Goal: Task Accomplishment & Management: Manage account settings

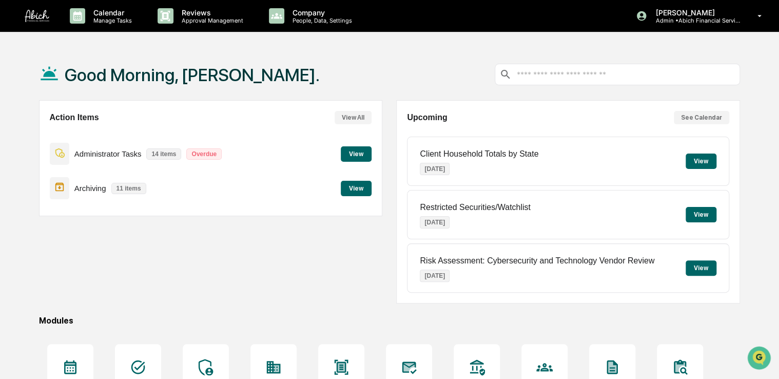
drag, startPoint x: 166, startPoint y: 293, endPoint x: 112, endPoint y: 293, distance: 53.9
click at [112, 293] on div "Action Items View All Administrator Tasks 14 items Overdue View Archiving 11 it…" at bounding box center [210, 201] width 343 height 203
click at [347, 47] on div "Calendar Manage Tasks Reviews Approval Management Company People, Data, Setting…" at bounding box center [389, 248] width 779 height 496
click at [365, 196] on div "Archiving 11 items View" at bounding box center [211, 188] width 322 height 34
click at [355, 185] on button "View" at bounding box center [356, 188] width 31 height 15
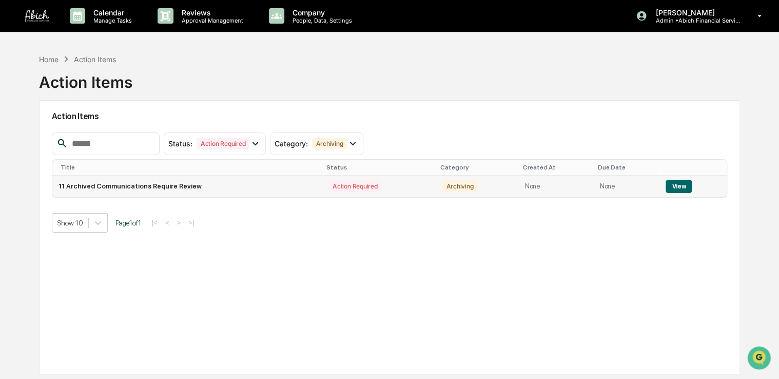
click at [675, 187] on button "View" at bounding box center [678, 186] width 26 height 13
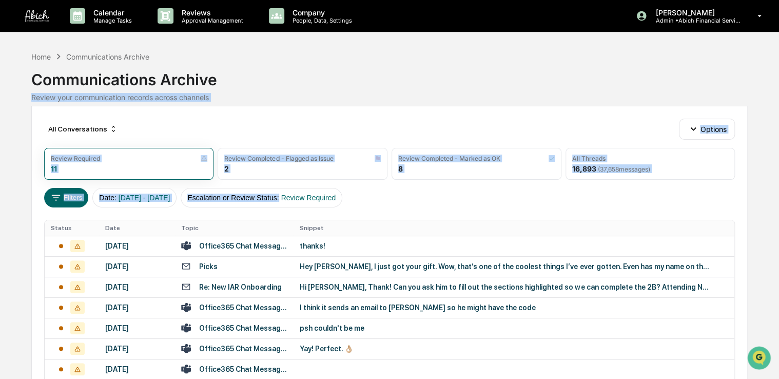
drag, startPoint x: 489, startPoint y: 91, endPoint x: 440, endPoint y: 233, distance: 150.5
click at [440, 233] on div "Home Communications Archive Communications Archive Review your communication re…" at bounding box center [389, 284] width 717 height 471
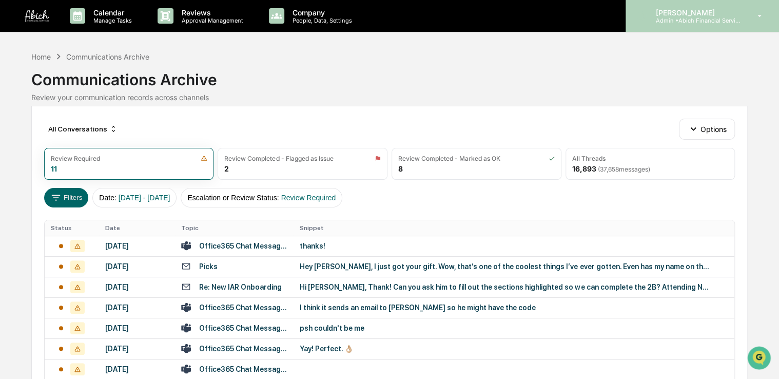
click at [739, 10] on p "[PERSON_NAME]" at bounding box center [694, 12] width 95 height 9
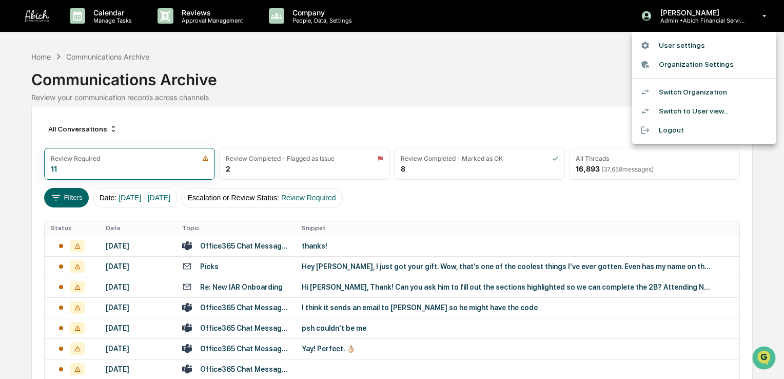
click at [686, 84] on li "Switch Organization" at bounding box center [704, 92] width 144 height 19
